Goal: Task Accomplishment & Management: Manage account settings

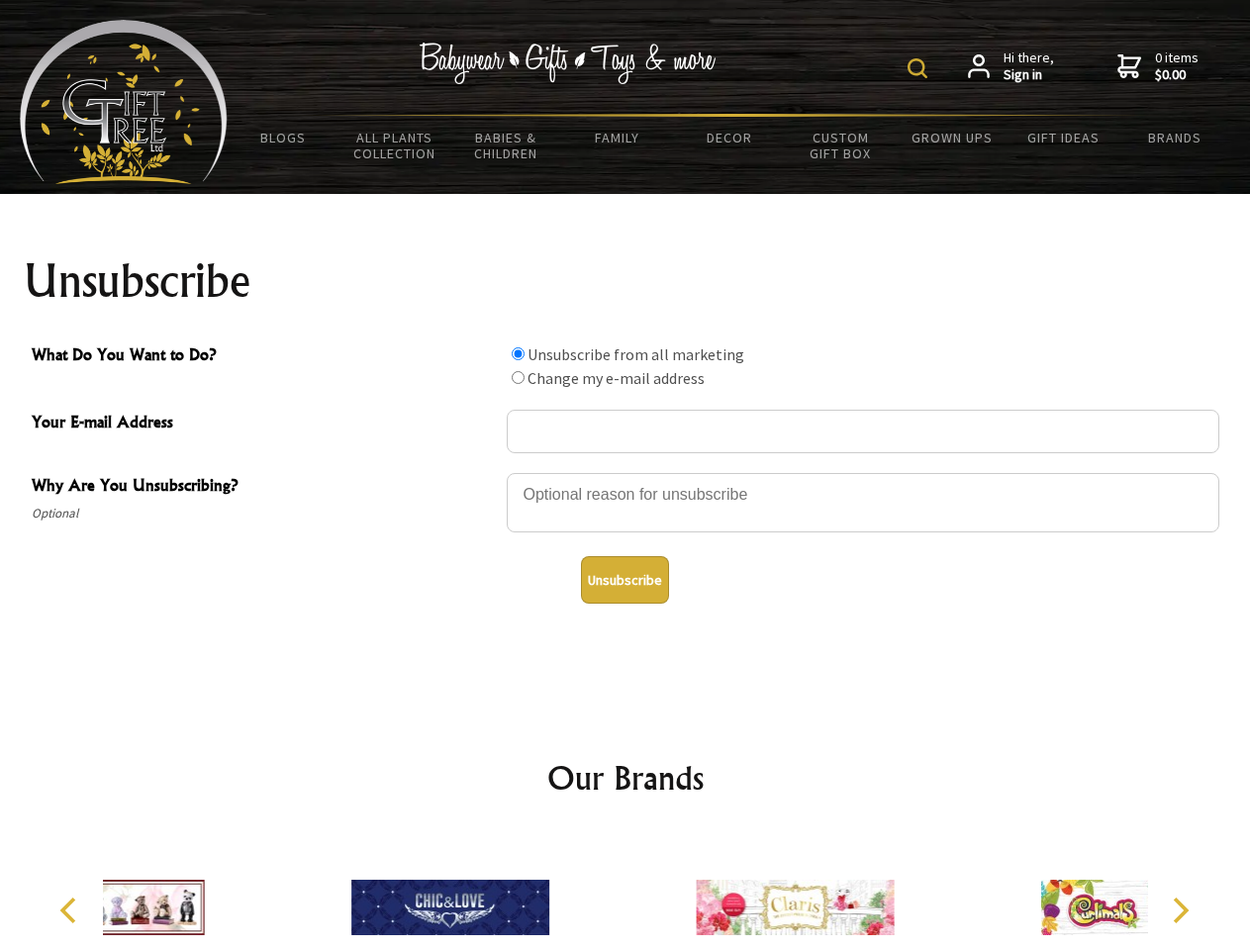
click at [921, 68] on img at bounding box center [918, 68] width 20 height 20
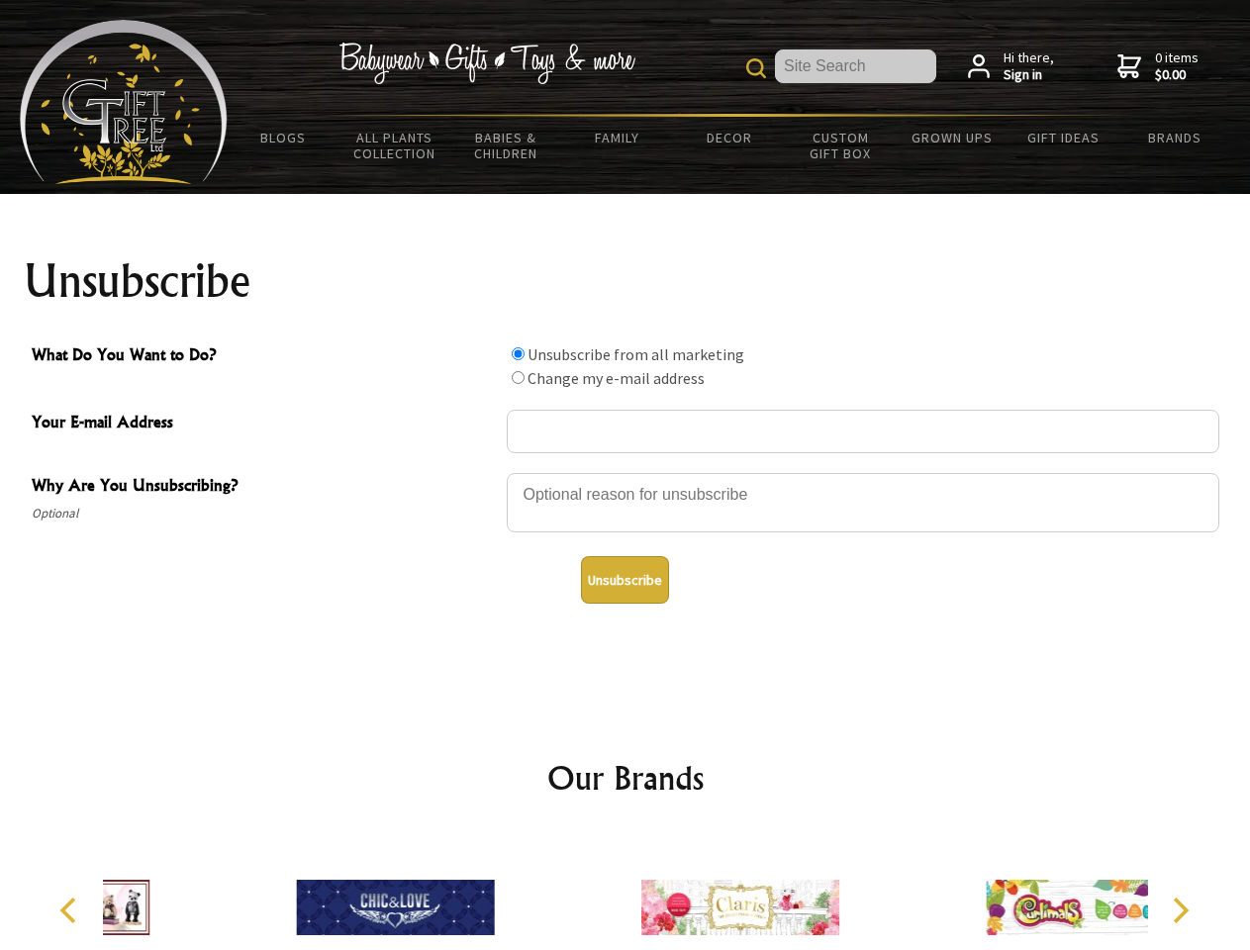
click at [626, 472] on div at bounding box center [863, 505] width 713 height 69
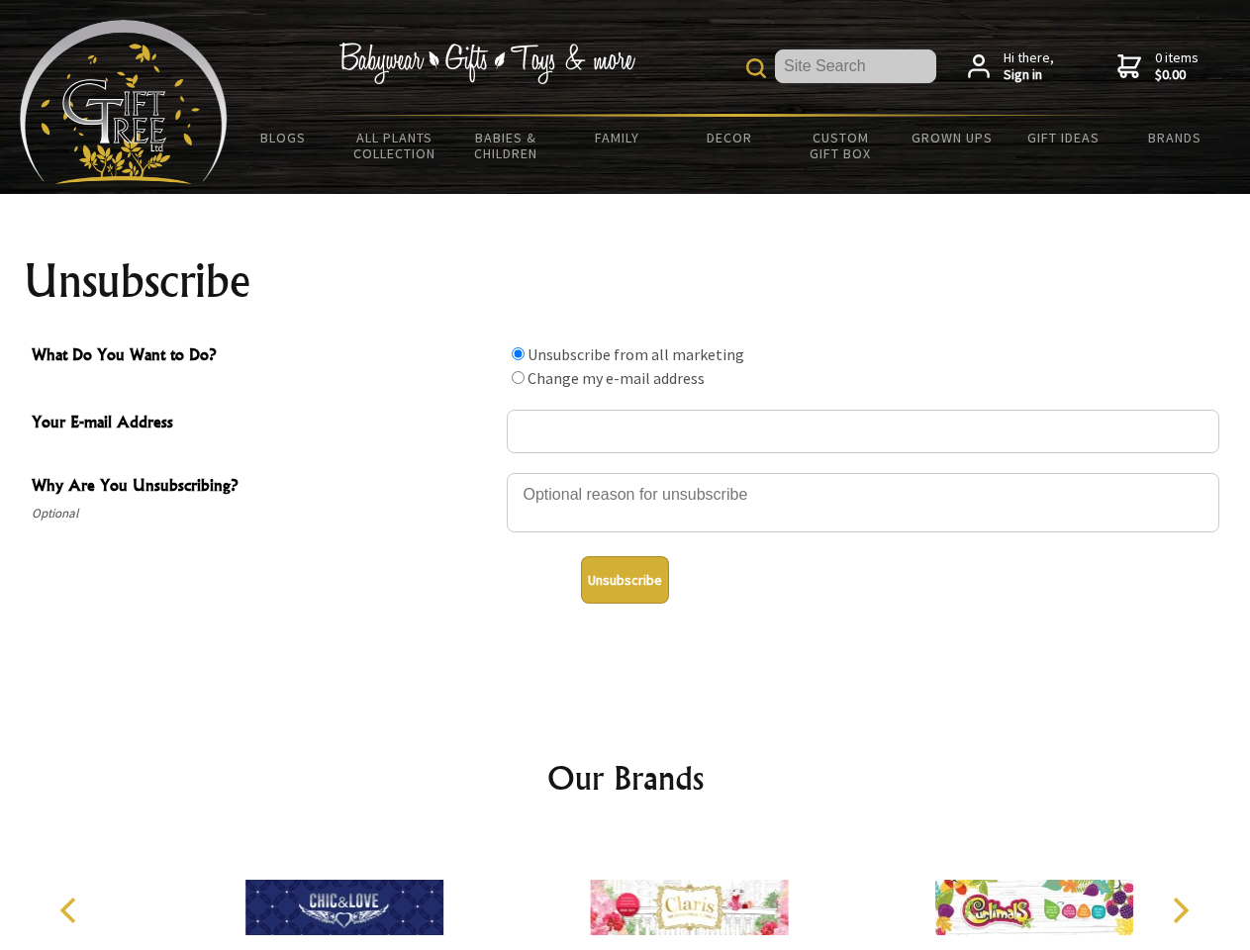
click at [518, 353] on input "What Do You Want to Do?" at bounding box center [518, 353] width 13 height 13
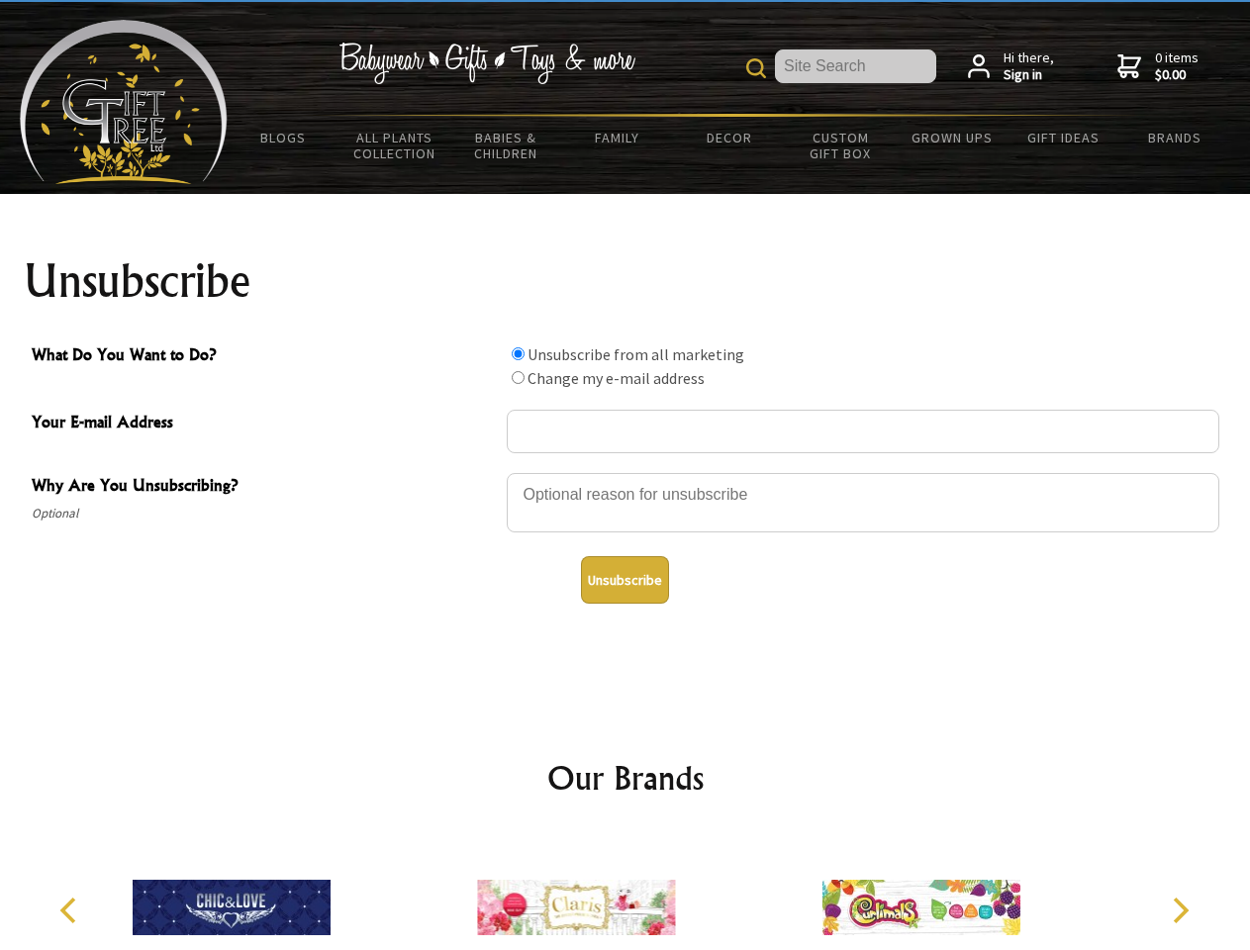
click at [518, 377] on input "What Do You Want to Do?" at bounding box center [518, 377] width 13 height 13
radio input "true"
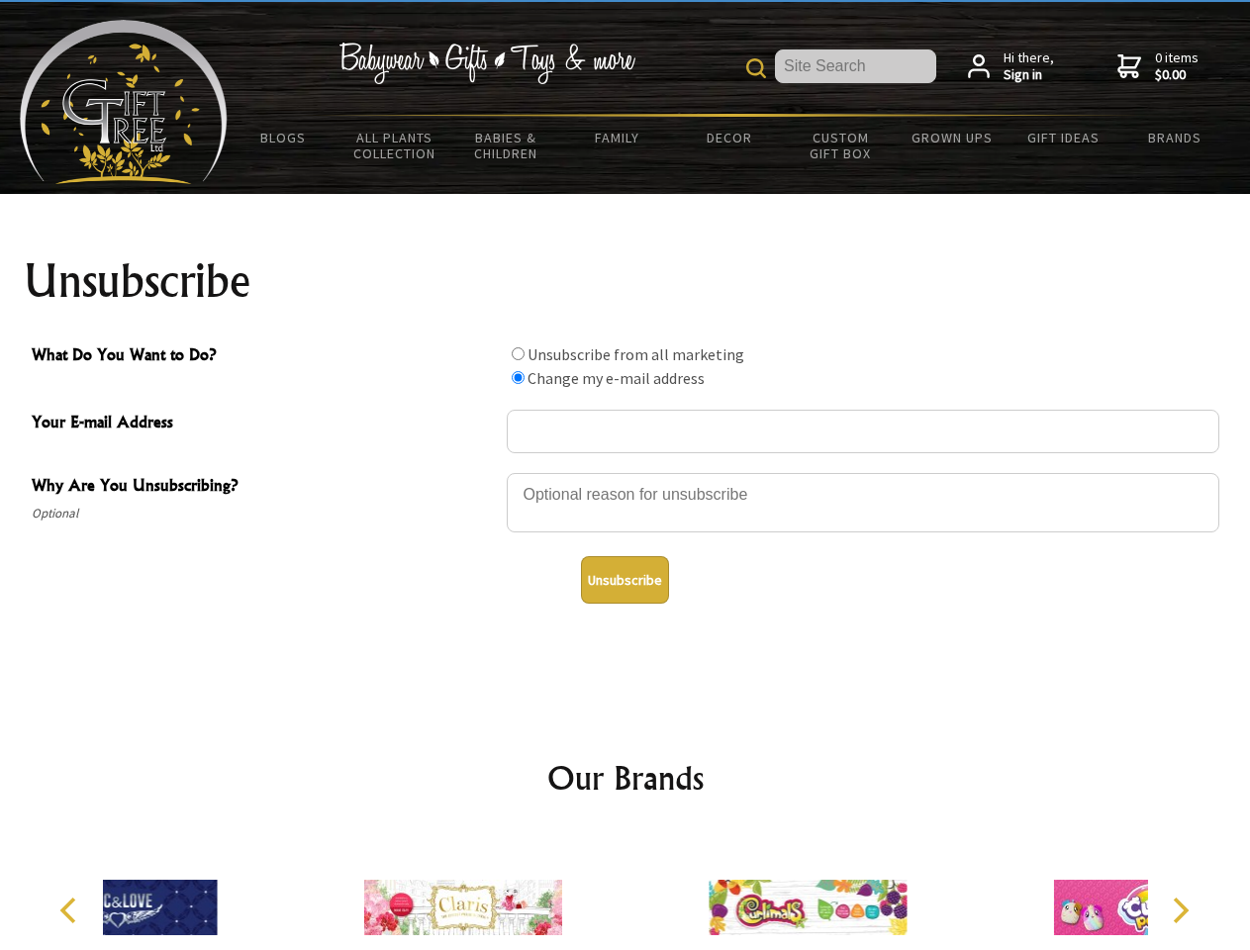
click at [625, 580] on button "Unsubscribe" at bounding box center [625, 580] width 88 height 48
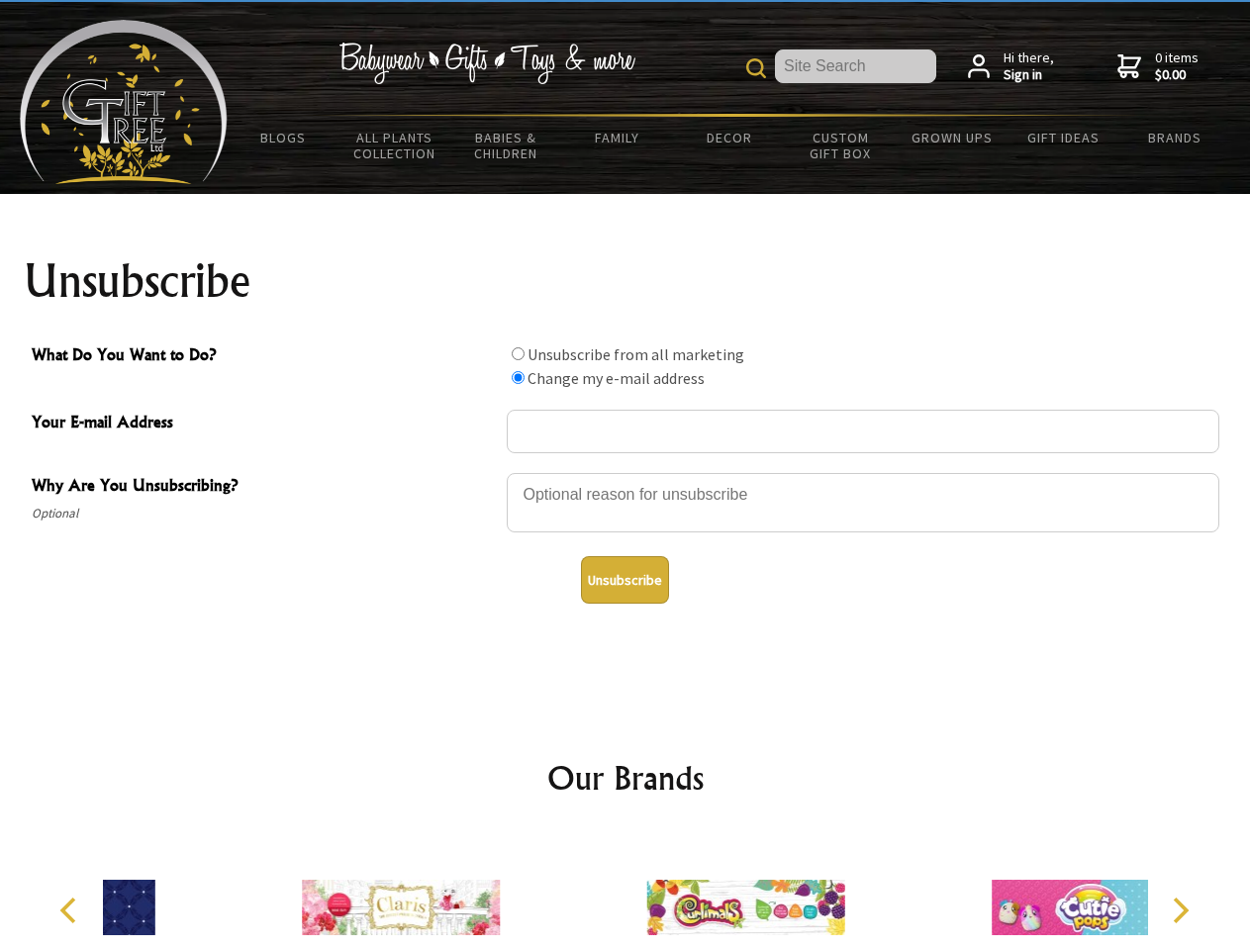
click at [626, 892] on div at bounding box center [745, 910] width 344 height 154
click at [71, 911] on icon "Previous" at bounding box center [70, 911] width 26 height 26
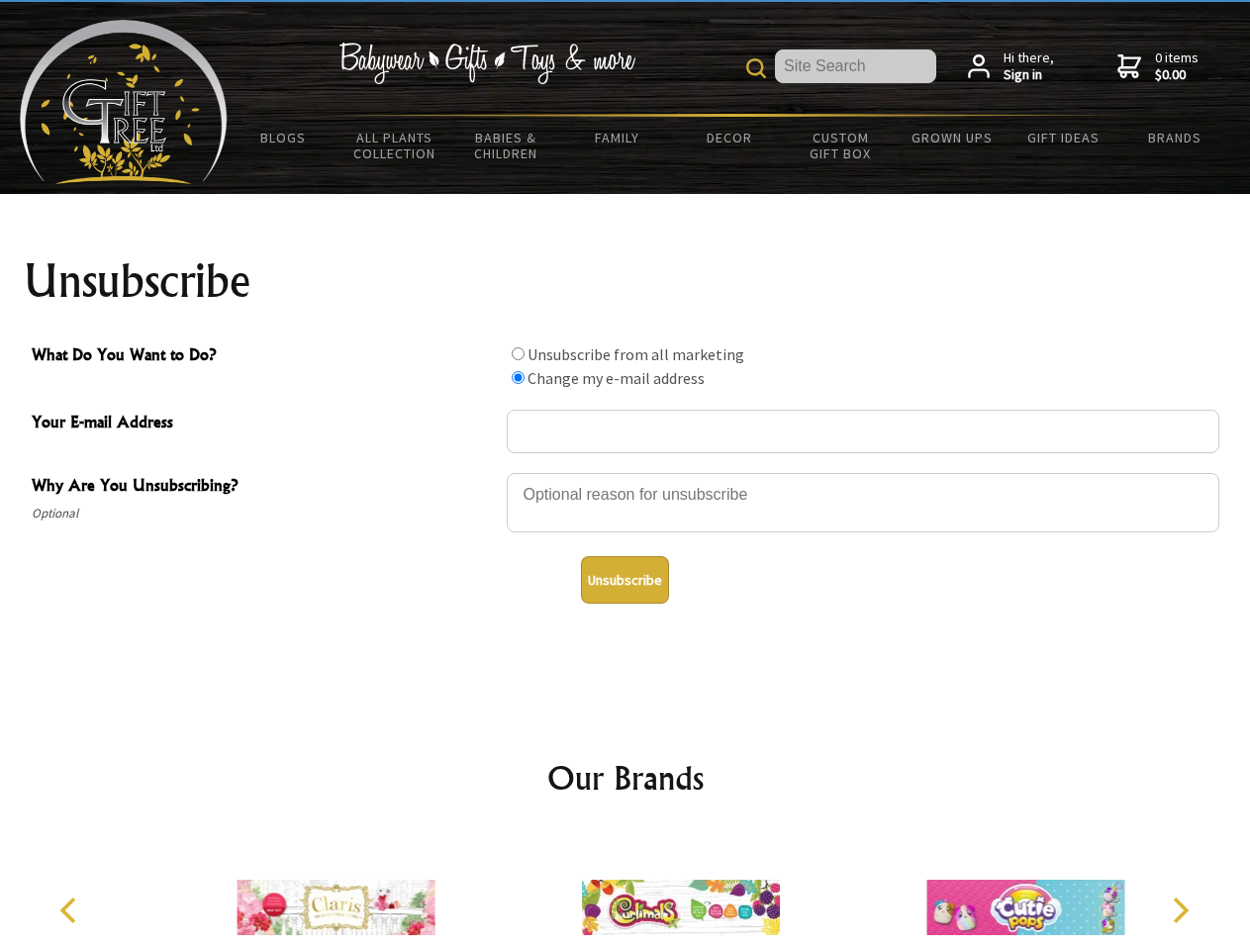
click at [1180, 911] on icon "Next" at bounding box center [1179, 911] width 26 height 26
